Goal: Information Seeking & Learning: Learn about a topic

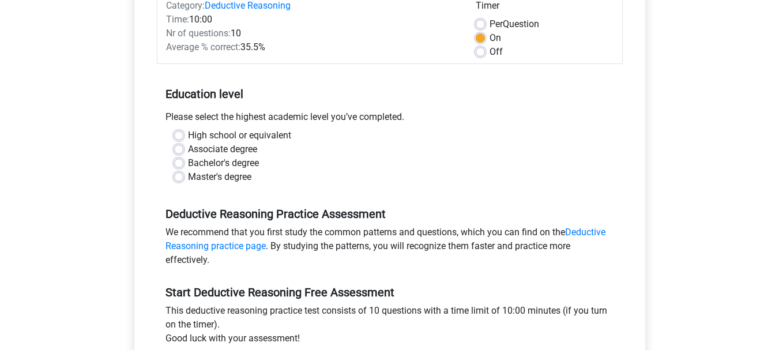
scroll to position [173, 0]
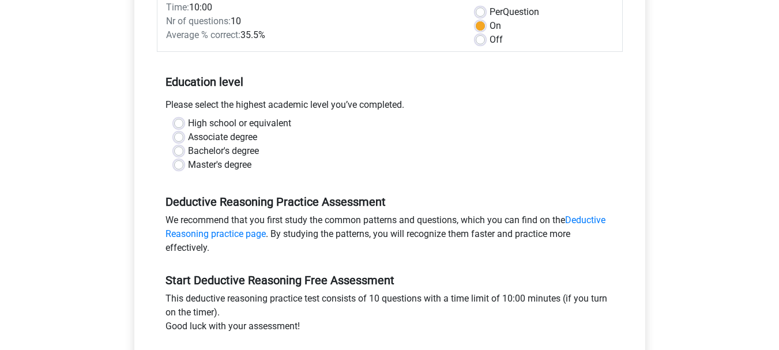
click at [227, 165] on label "Master's degree" at bounding box center [219, 165] width 63 height 14
click at [183, 165] on input "Master's degree" at bounding box center [178, 164] width 9 height 12
radio input "true"
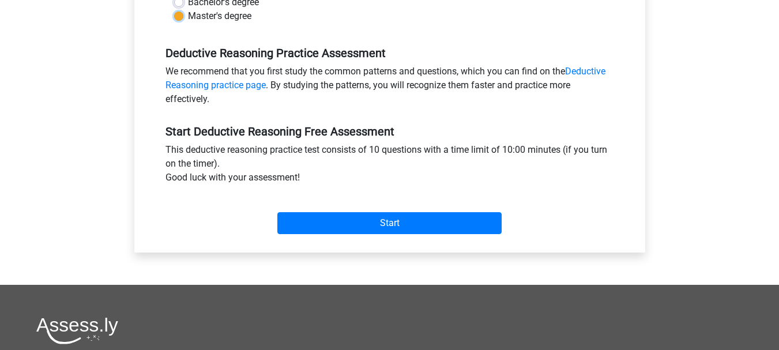
scroll to position [404, 0]
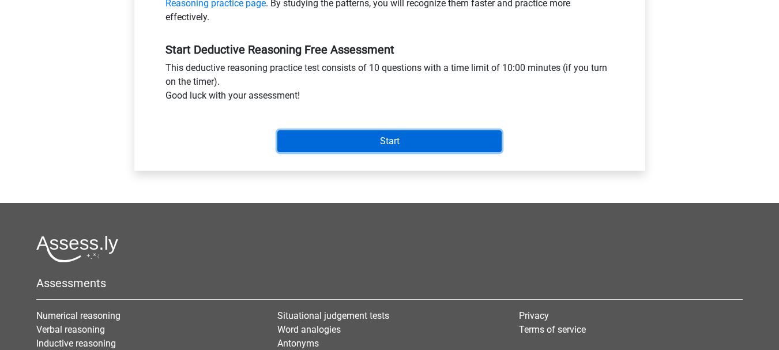
click at [364, 149] on input "Start" at bounding box center [389, 141] width 224 height 22
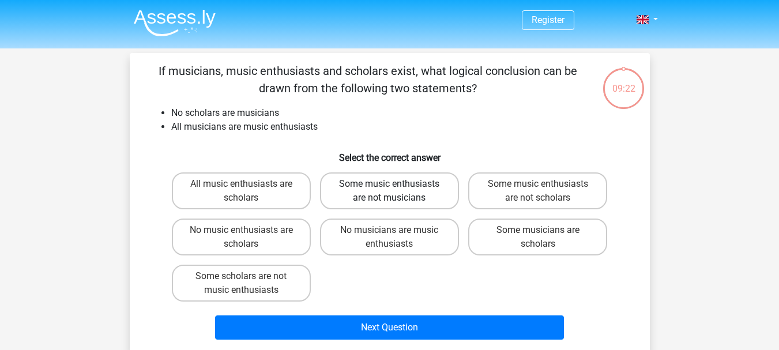
click at [420, 200] on label "Some music enthusiasts are not musicians" at bounding box center [389, 190] width 139 height 37
click at [397, 191] on input "Some music enthusiasts are not musicians" at bounding box center [392, 187] width 7 height 7
radio input "true"
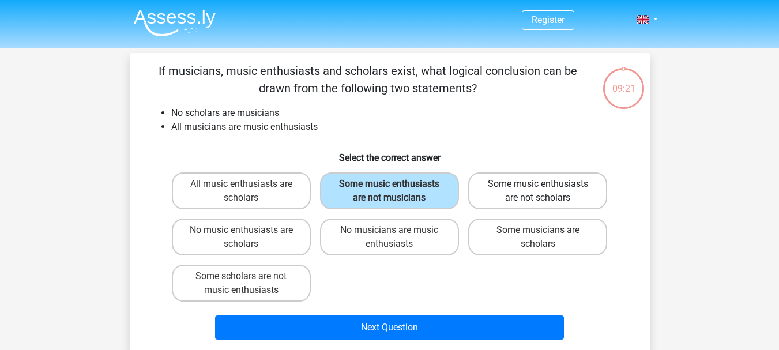
click at [522, 194] on label "Some music enthusiasts are not scholars" at bounding box center [537, 190] width 139 height 37
click at [538, 191] on input "Some music enthusiasts are not scholars" at bounding box center [541, 187] width 7 height 7
radio input "true"
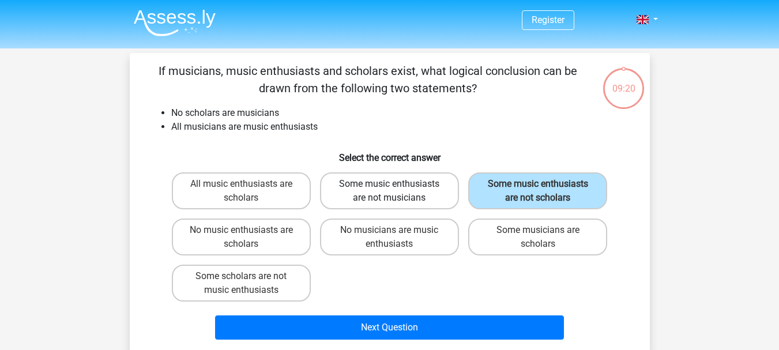
click at [400, 193] on label "Some music enthusiasts are not musicians" at bounding box center [389, 190] width 139 height 37
click at [397, 191] on input "Some music enthusiasts are not musicians" at bounding box center [392, 187] width 7 height 7
radio input "true"
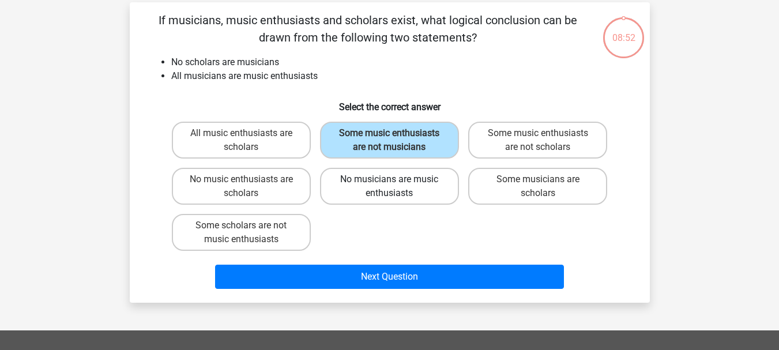
scroll to position [58, 0]
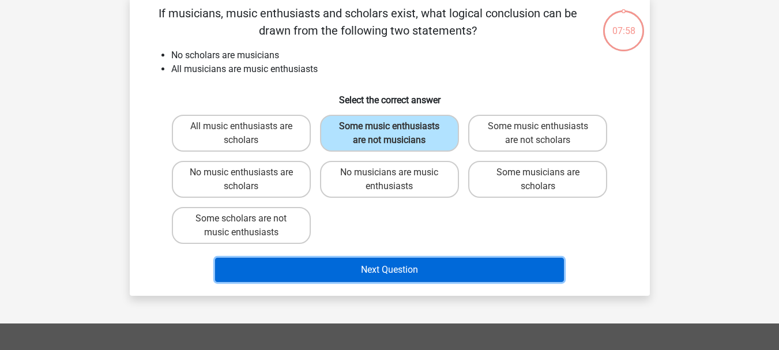
click at [482, 268] on button "Next Question" at bounding box center [389, 270] width 349 height 24
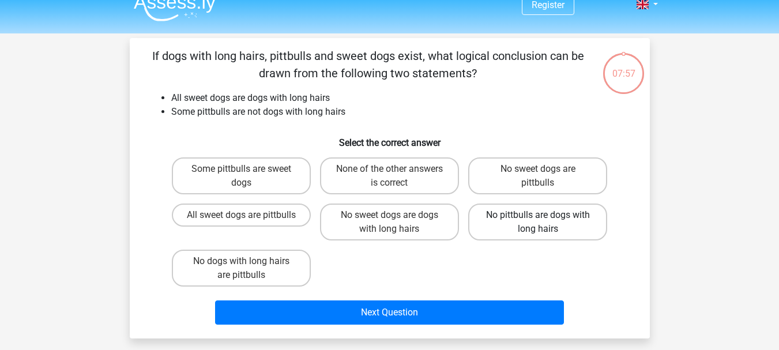
scroll to position [0, 0]
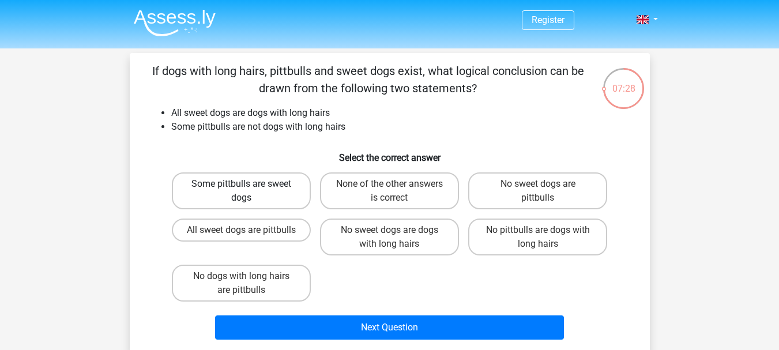
click at [279, 193] on label "Some pittbulls are sweet dogs" at bounding box center [241, 190] width 139 height 37
click at [249, 191] on input "Some pittbulls are sweet dogs" at bounding box center [244, 187] width 7 height 7
radio input "true"
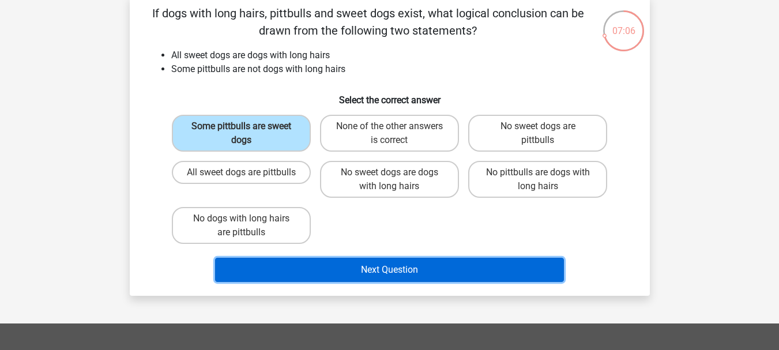
click at [401, 265] on button "Next Question" at bounding box center [389, 270] width 349 height 24
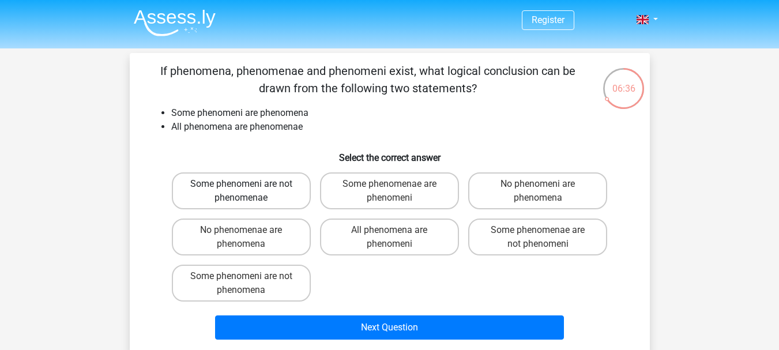
click at [303, 181] on label "Some phenomeni are not phenomenae" at bounding box center [241, 190] width 139 height 37
click at [249, 184] on input "Some phenomeni are not phenomenae" at bounding box center [244, 187] width 7 height 7
radio input "true"
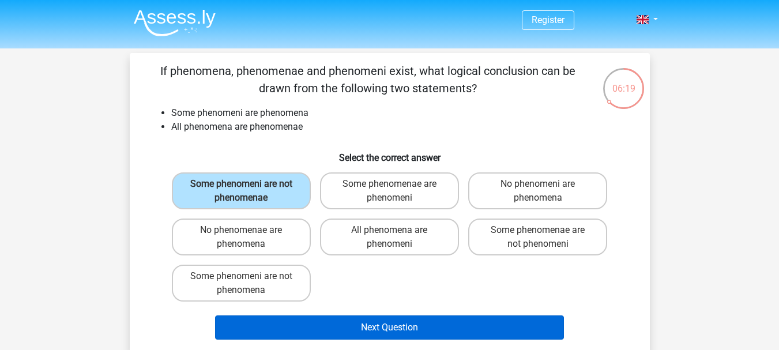
drag, startPoint x: 403, startPoint y: 311, endPoint x: 407, endPoint y: 319, distance: 8.5
click at [404, 313] on div "Next Question" at bounding box center [389, 325] width 483 height 38
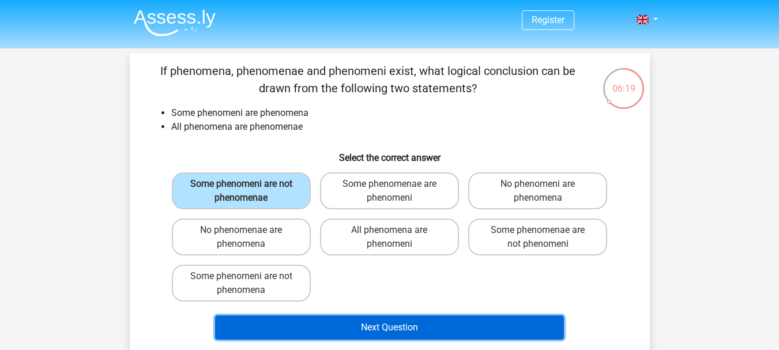
click at [411, 324] on button "Next Question" at bounding box center [389, 327] width 349 height 24
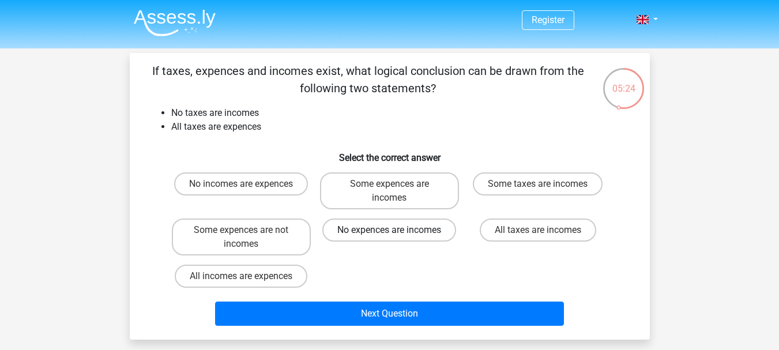
click at [352, 235] on label "No expences are incomes" at bounding box center [389, 230] width 134 height 23
click at [389, 235] on input "No expences are incomes" at bounding box center [392, 233] width 7 height 7
radio input "true"
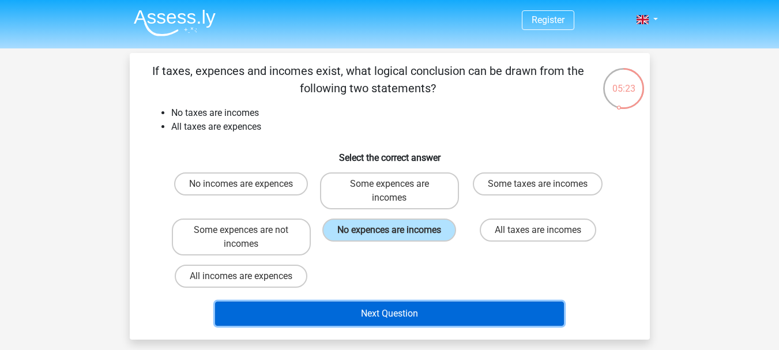
click at [420, 316] on button "Next Question" at bounding box center [389, 314] width 349 height 24
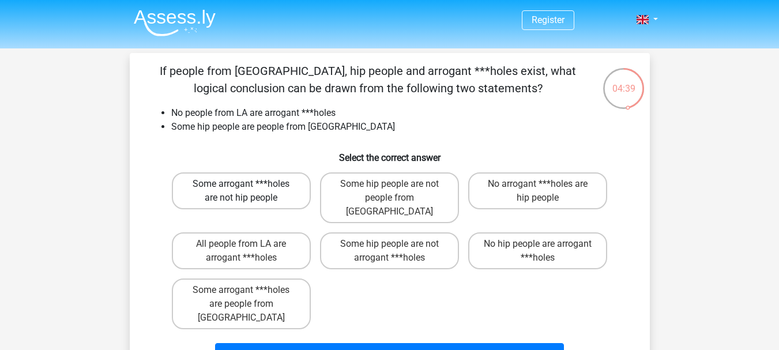
click at [251, 198] on label "Some arrogant ***holes are not hip people" at bounding box center [241, 190] width 139 height 37
click at [249, 191] on input "Some arrogant ***holes are not hip people" at bounding box center [244, 187] width 7 height 7
radio input "true"
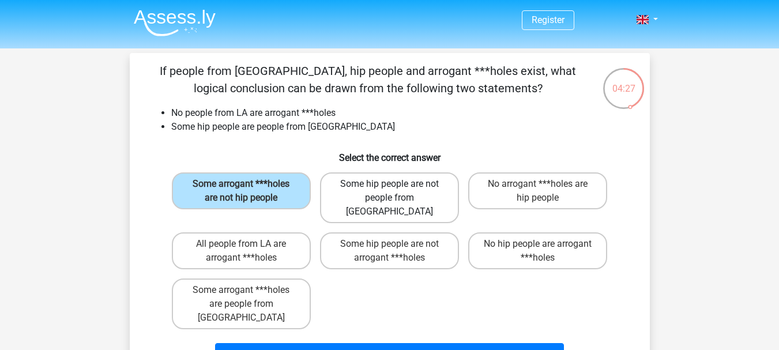
click at [435, 189] on label "Some hip people are not people from LA" at bounding box center [389, 197] width 139 height 51
click at [397, 189] on input "Some hip people are not people from LA" at bounding box center [392, 187] width 7 height 7
radio input "true"
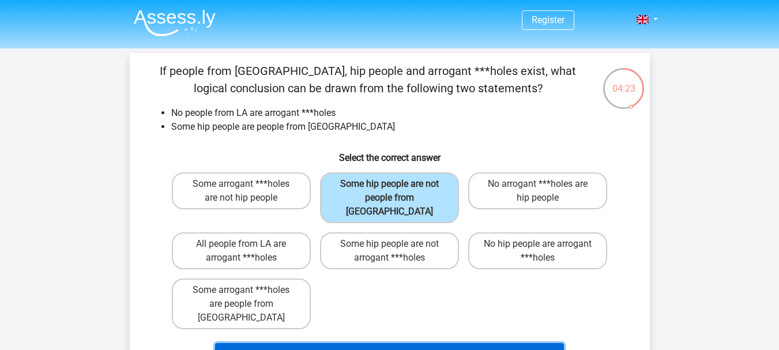
click at [478, 343] on button "Next Question" at bounding box center [389, 355] width 349 height 24
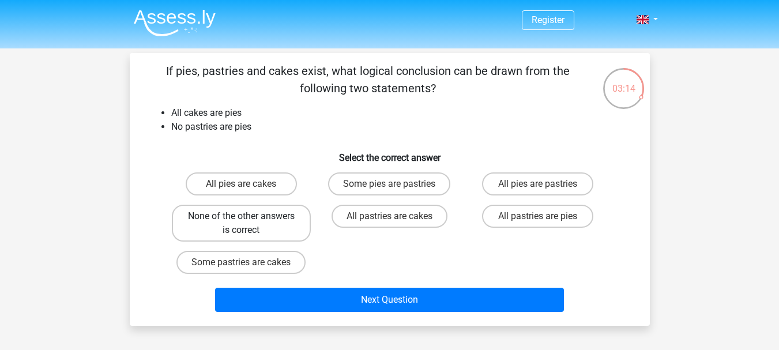
click at [284, 221] on label "None of the other answers is correct" at bounding box center [241, 223] width 139 height 37
click at [249, 221] on input "None of the other answers is correct" at bounding box center [244, 219] width 7 height 7
radio input "true"
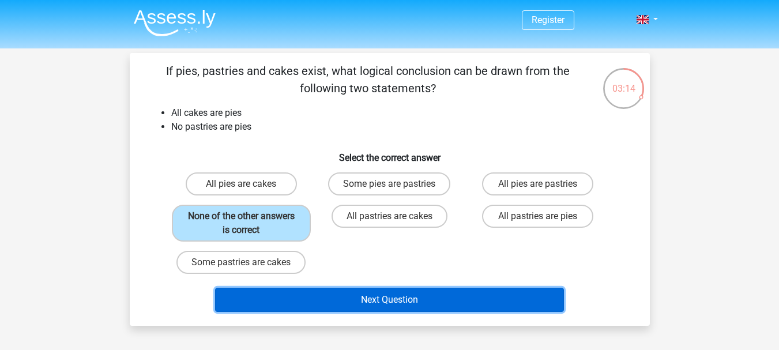
click at [341, 309] on button "Next Question" at bounding box center [389, 300] width 349 height 24
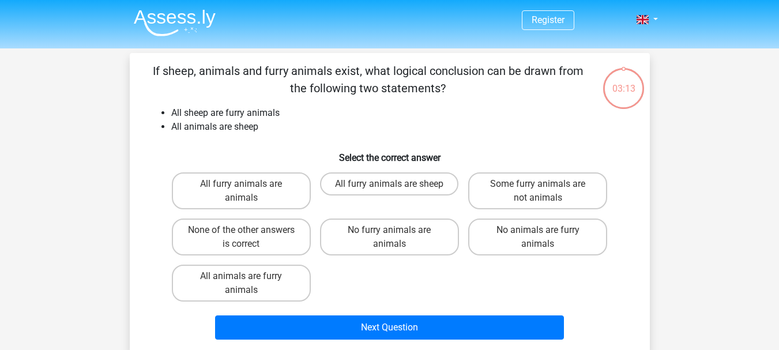
scroll to position [53, 0]
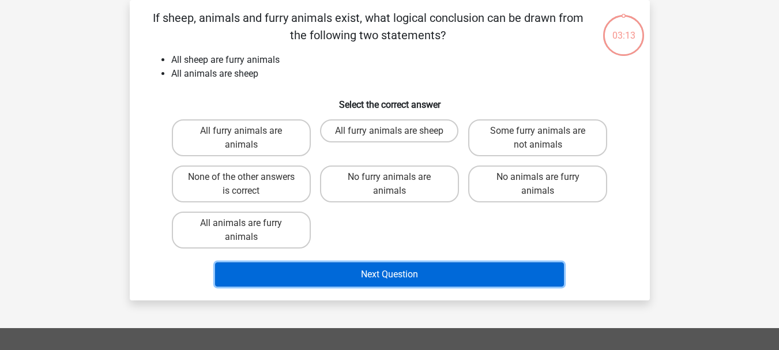
click at [339, 277] on button "Next Question" at bounding box center [389, 274] width 349 height 24
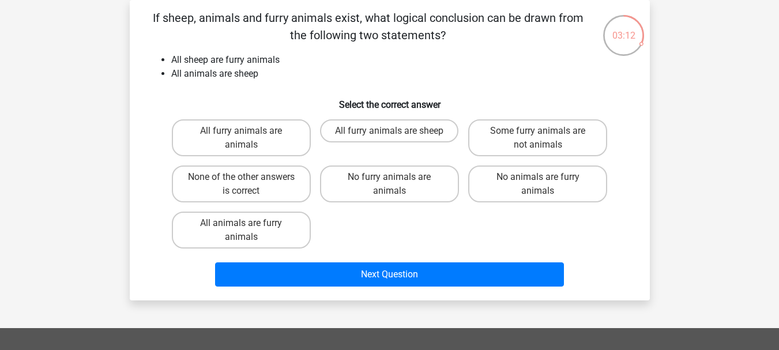
drag, startPoint x: 243, startPoint y: 185, endPoint x: 302, endPoint y: 259, distance: 94.8
click at [244, 190] on div "None of the other answers is correct" at bounding box center [241, 184] width 139 height 37
click at [307, 262] on div "Next Question" at bounding box center [389, 272] width 483 height 38
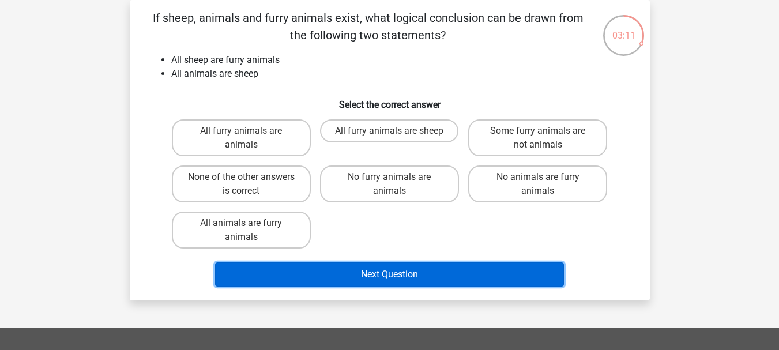
click at [313, 270] on button "Next Question" at bounding box center [389, 274] width 349 height 24
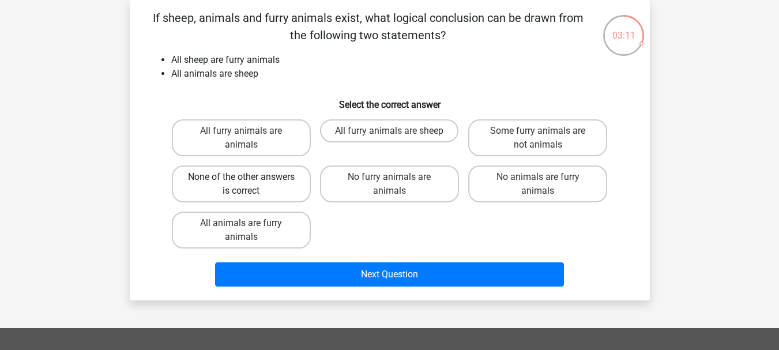
click at [280, 194] on label "None of the other answers is correct" at bounding box center [241, 184] width 139 height 37
click at [249, 185] on input "None of the other answers is correct" at bounding box center [244, 180] width 7 height 7
radio input "true"
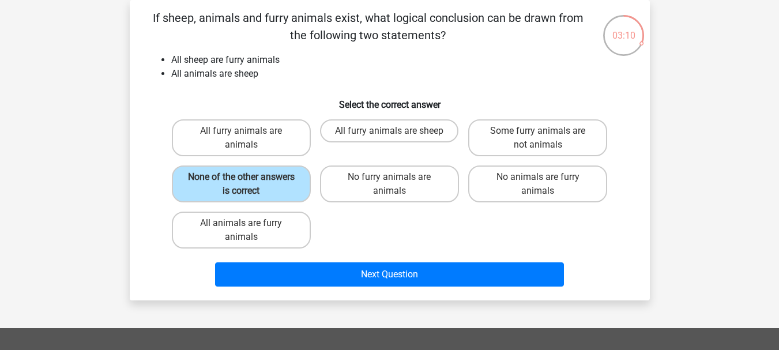
click at [298, 246] on label "All animals are furry animals" at bounding box center [241, 230] width 139 height 37
click at [249, 231] on input "All animals are furry animals" at bounding box center [244, 226] width 7 height 7
radio input "true"
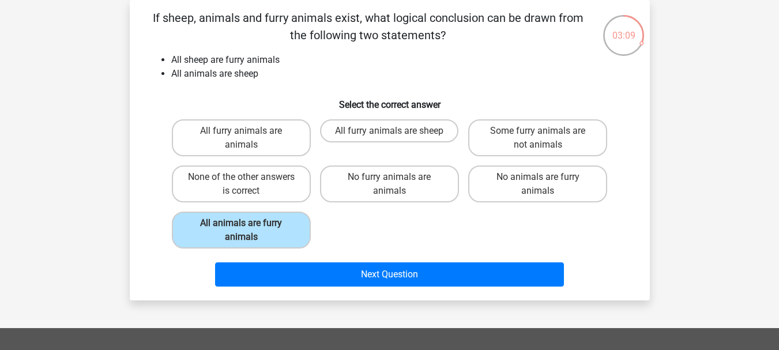
click at [284, 203] on div "None of the other answers is correct" at bounding box center [241, 184] width 148 height 46
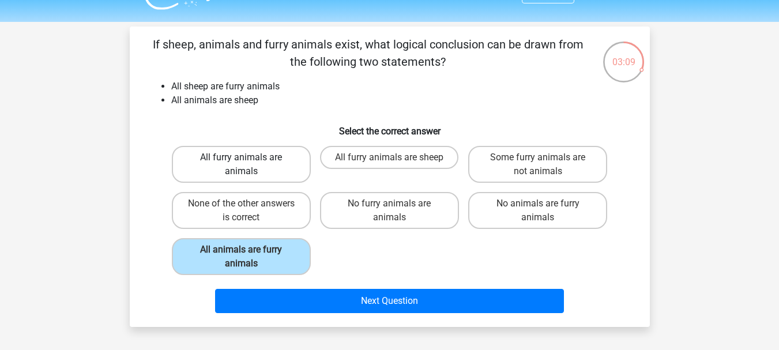
scroll to position [0, 0]
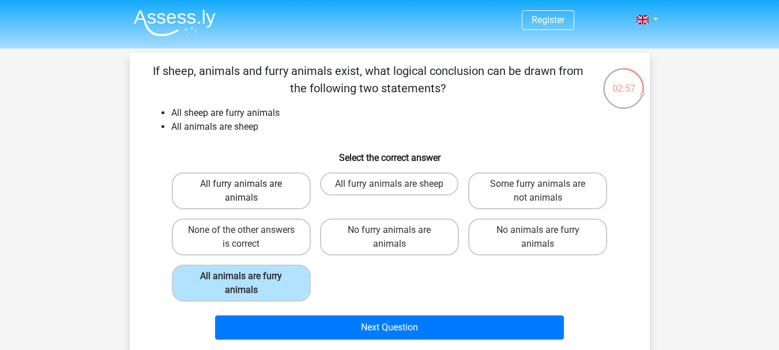
click at [276, 196] on label "All furry animals are animals" at bounding box center [241, 190] width 139 height 37
click at [249, 191] on input "All furry animals are animals" at bounding box center [244, 187] width 7 height 7
radio input "true"
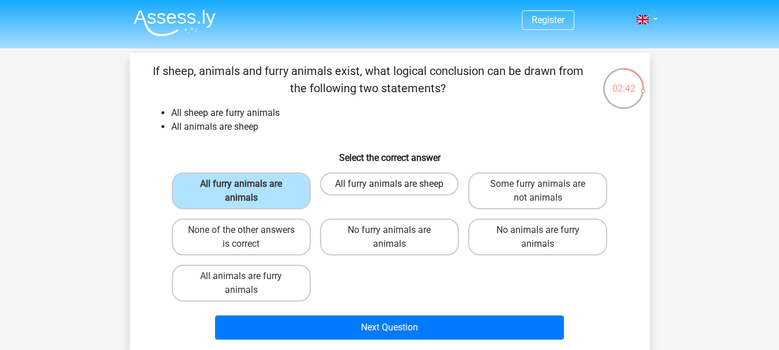
click at [378, 185] on label "All furry animals are sheep" at bounding box center [389, 183] width 138 height 23
click at [389, 185] on input "All furry animals are sheep" at bounding box center [392, 187] width 7 height 7
radio input "true"
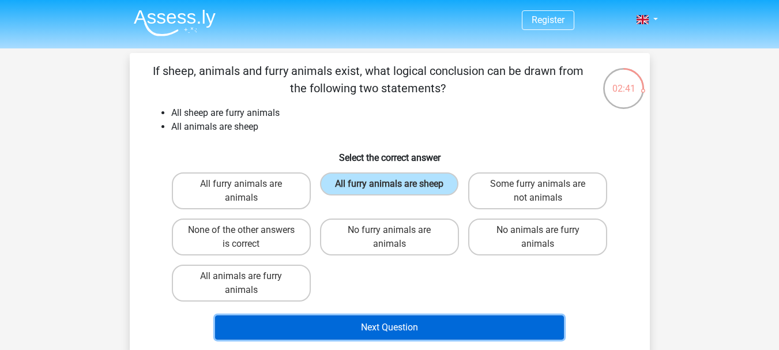
click at [437, 325] on button "Next Question" at bounding box center [389, 327] width 349 height 24
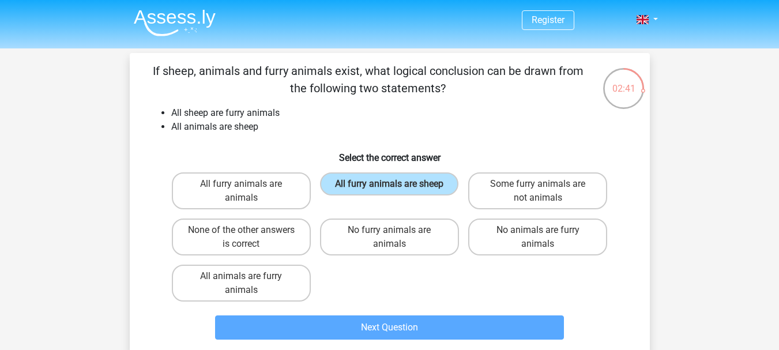
scroll to position [53, 0]
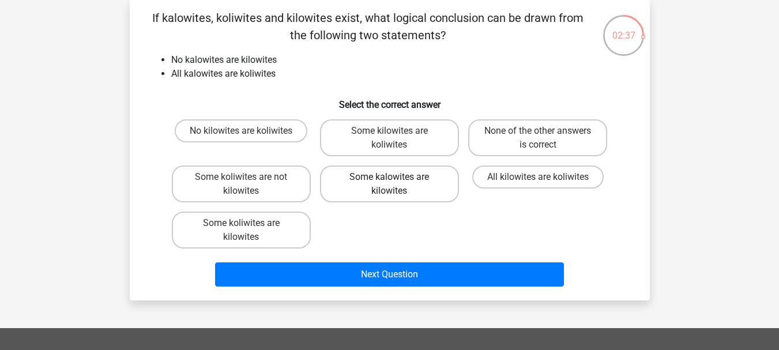
click at [366, 185] on label "Some kalowites are kilowites" at bounding box center [389, 184] width 139 height 37
click at [389, 185] on input "Some kalowites are kilowites" at bounding box center [392, 180] width 7 height 7
radio input "true"
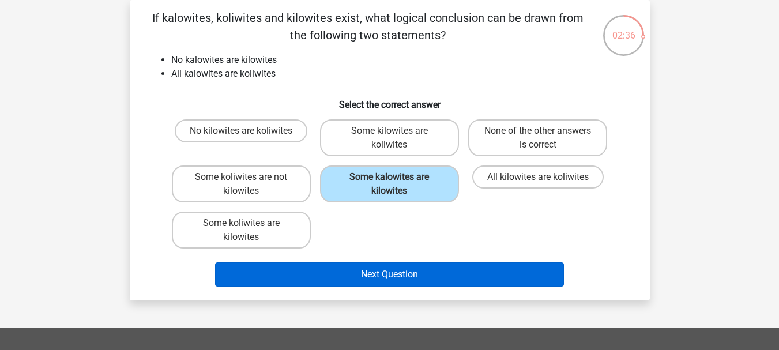
drag, startPoint x: 400, startPoint y: 253, endPoint x: 412, endPoint y: 280, distance: 29.7
click at [400, 254] on div "Next Question" at bounding box center [389, 272] width 483 height 38
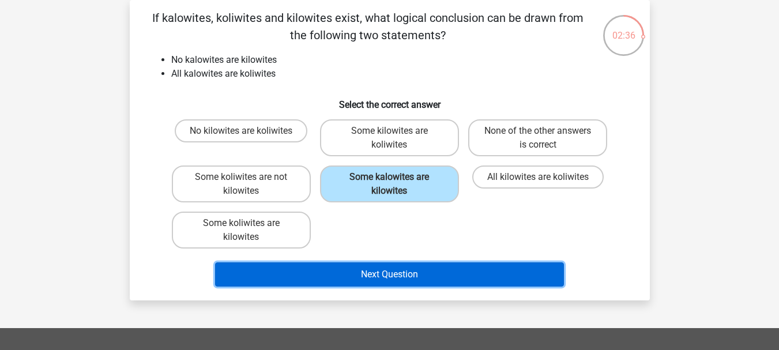
click at [412, 281] on button "Next Question" at bounding box center [389, 274] width 349 height 24
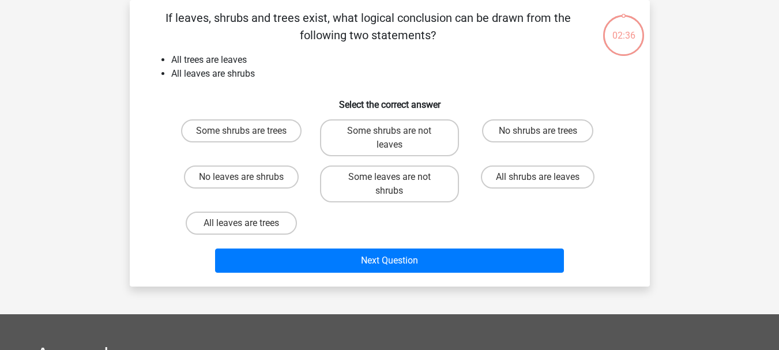
drag, startPoint x: 368, startPoint y: 178, endPoint x: 407, endPoint y: 242, distance: 75.6
click at [368, 178] on label "Some leaves are not shrubs" at bounding box center [389, 184] width 139 height 37
click at [389, 178] on input "Some leaves are not shrubs" at bounding box center [392, 180] width 7 height 7
radio input "true"
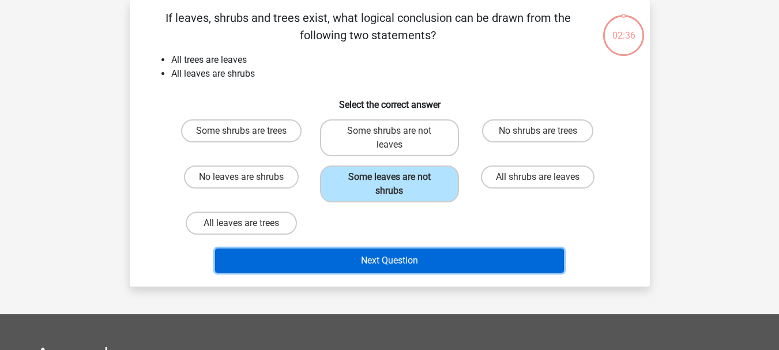
click at [409, 254] on button "Next Question" at bounding box center [389, 261] width 349 height 24
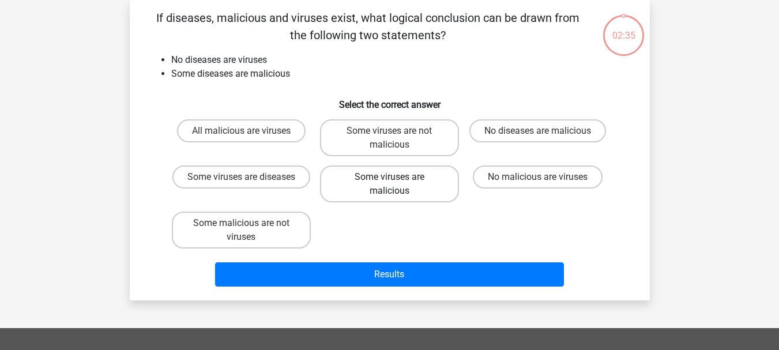
drag, startPoint x: 399, startPoint y: 186, endPoint x: 423, endPoint y: 257, distance: 74.8
click at [400, 186] on label "Some viruses are malicious" at bounding box center [389, 184] width 139 height 37
click at [397, 185] on input "Some viruses are malicious" at bounding box center [392, 180] width 7 height 7
radio input "true"
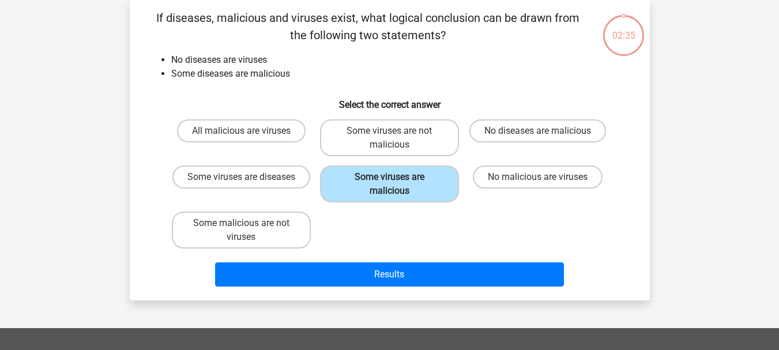
click at [423, 261] on div "Results" at bounding box center [389, 272] width 483 height 38
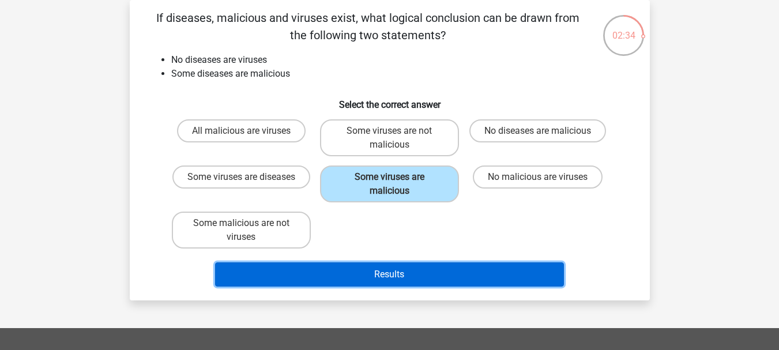
click at [419, 266] on button "Results" at bounding box center [389, 274] width 349 height 24
